Goal: Transaction & Acquisition: Obtain resource

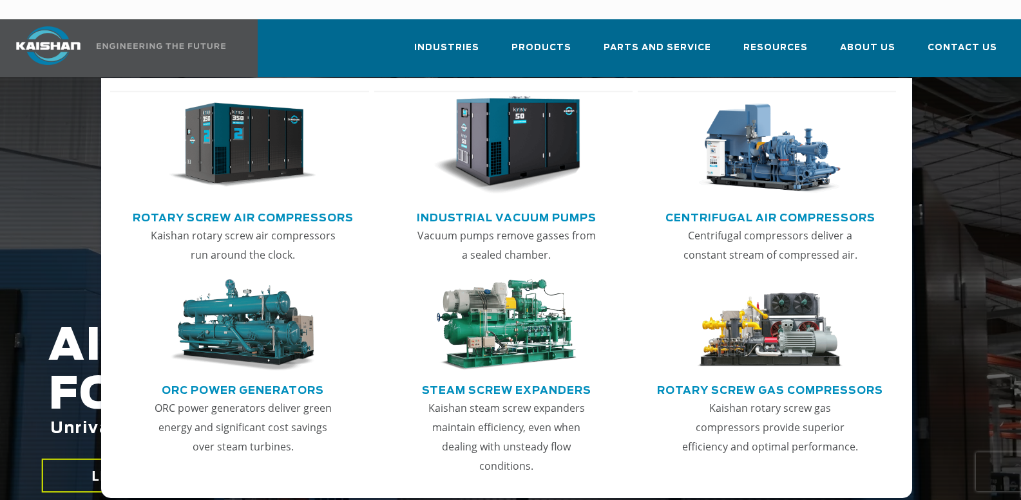
click at [257, 122] on img "Main menu" at bounding box center [242, 145] width 147 height 99
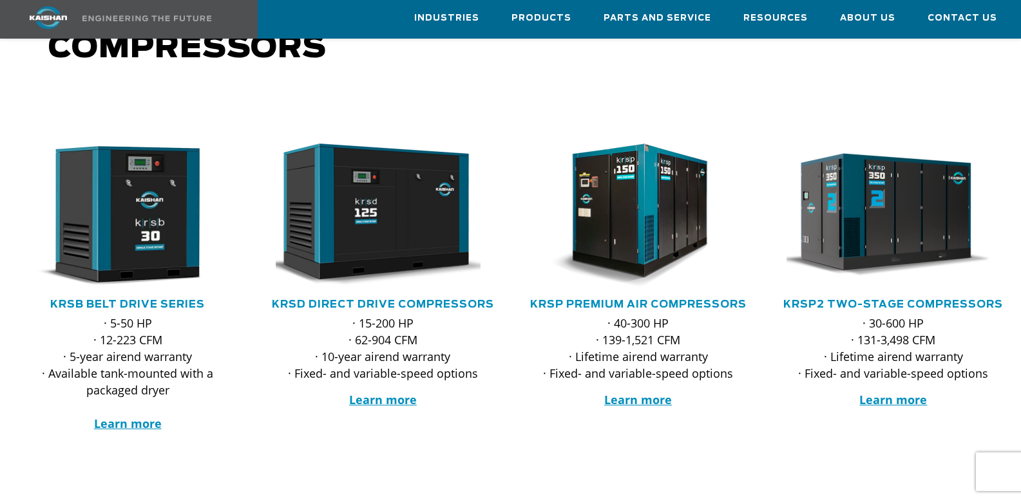
scroll to position [129, 0]
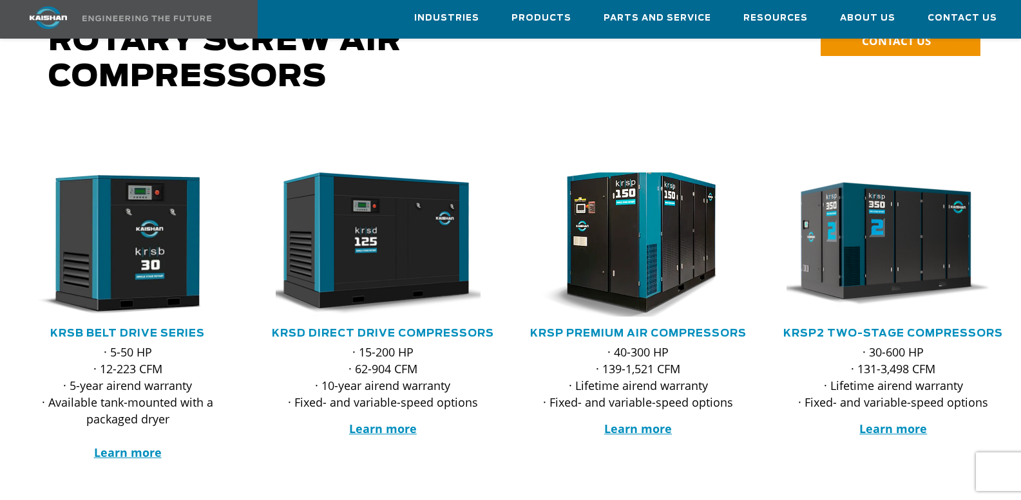
click at [638, 256] on img at bounding box center [629, 244] width 236 height 158
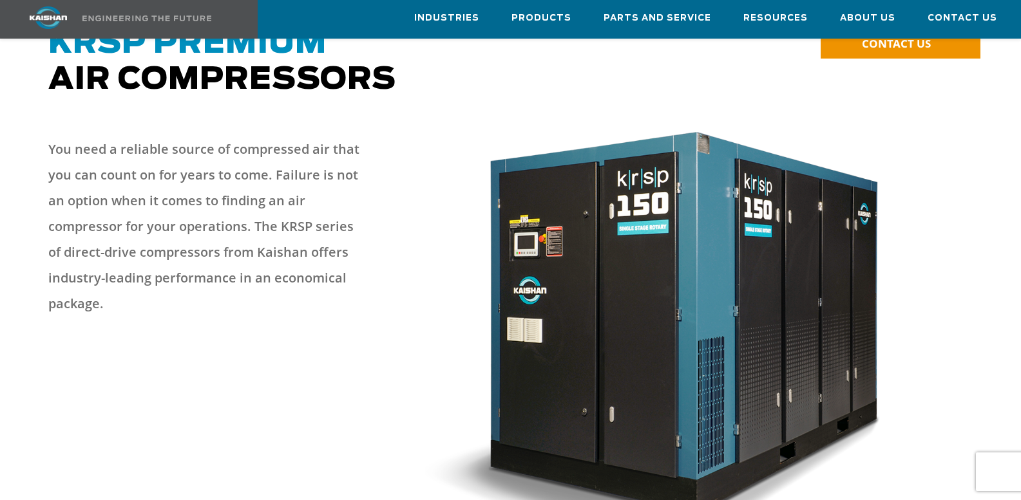
scroll to position [129, 0]
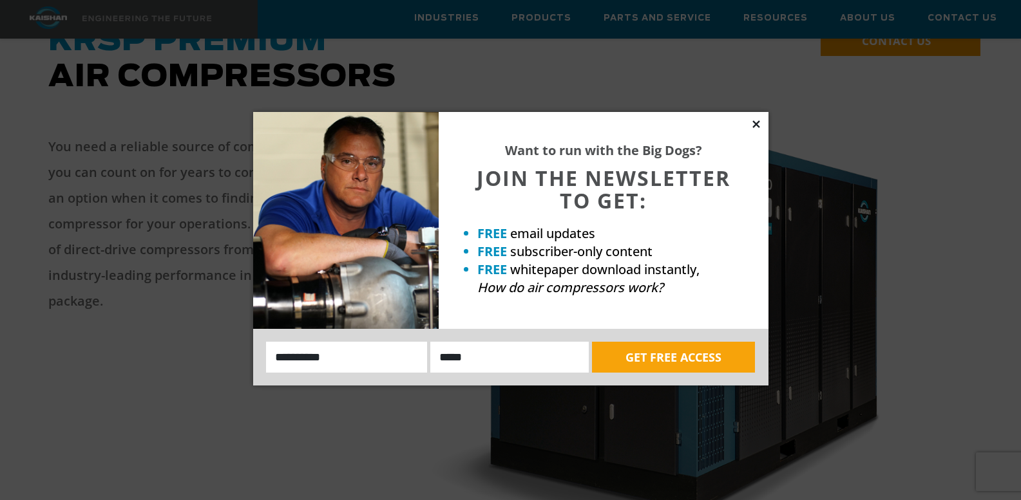
click at [755, 123] on icon at bounding box center [755, 123] width 7 height 7
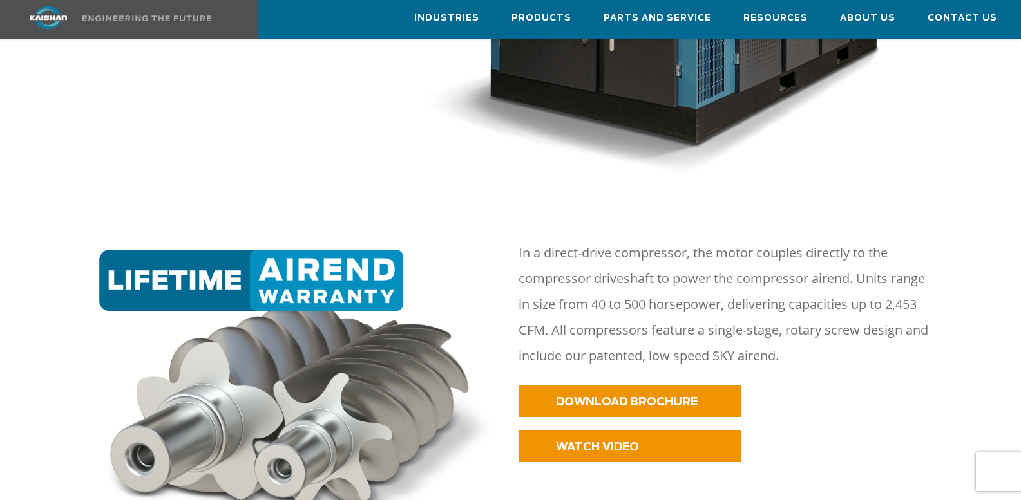
scroll to position [515, 0]
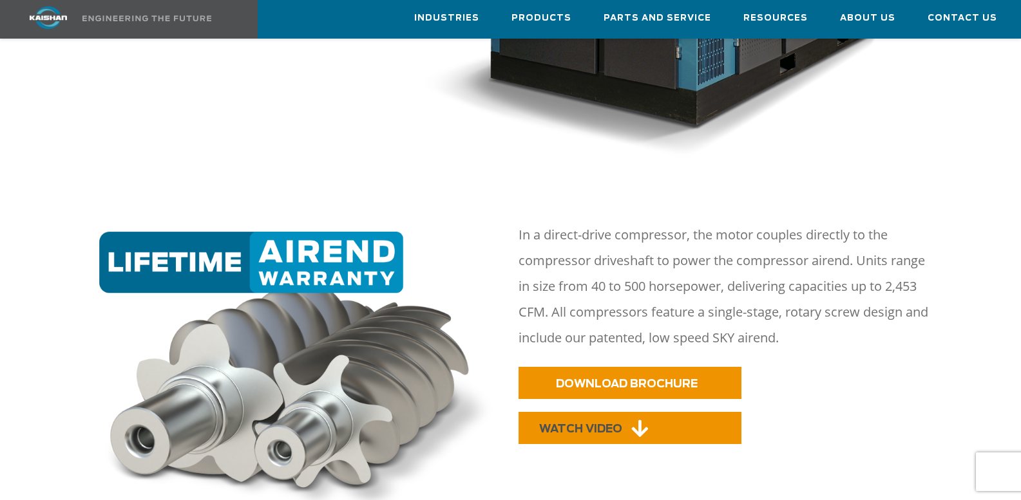
click at [632, 419] on icon at bounding box center [639, 428] width 17 height 19
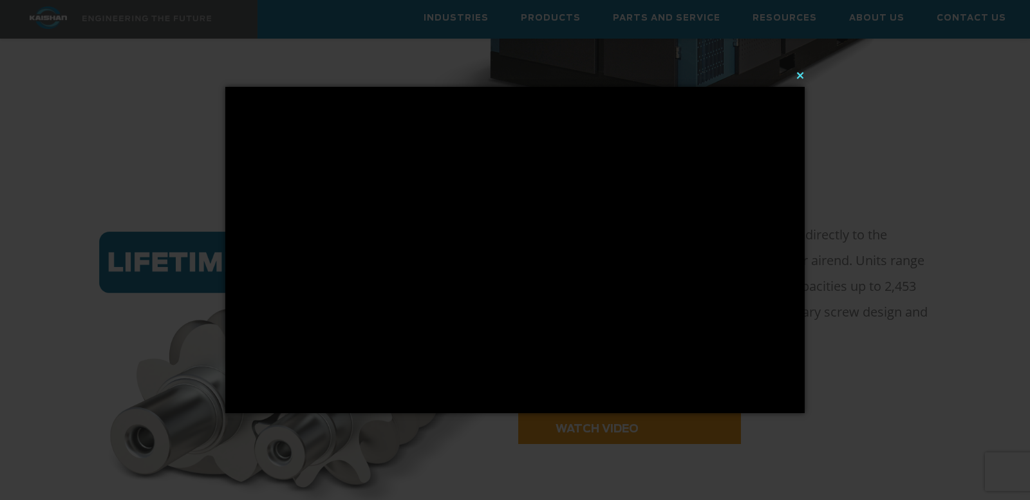
click at [802, 76] on button "×" at bounding box center [519, 75] width 580 height 28
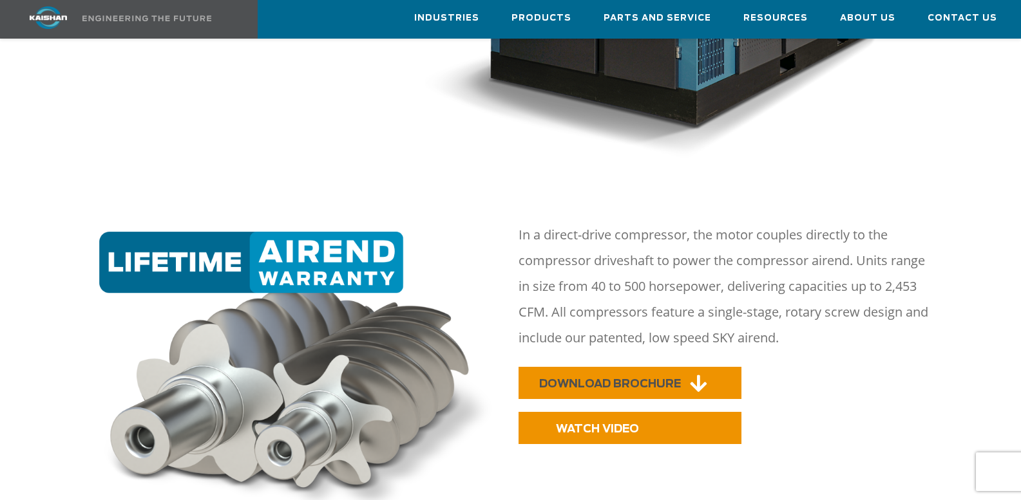
click at [665, 379] on span "DOWNLOAD BROCHURE" at bounding box center [610, 384] width 142 height 11
